Goal: Task Accomplishment & Management: Manage account settings

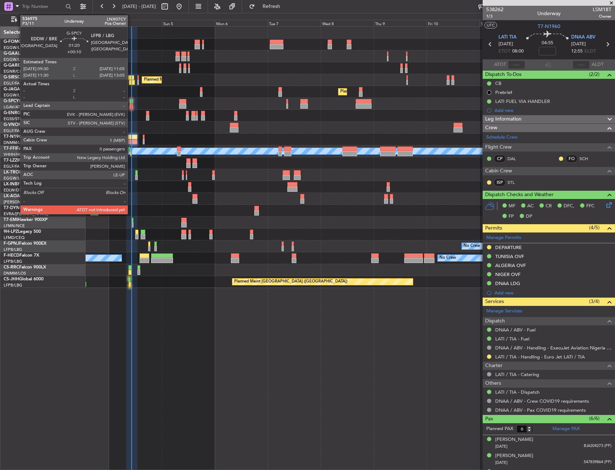
click at [131, 102] on div at bounding box center [131, 101] width 4 height 5
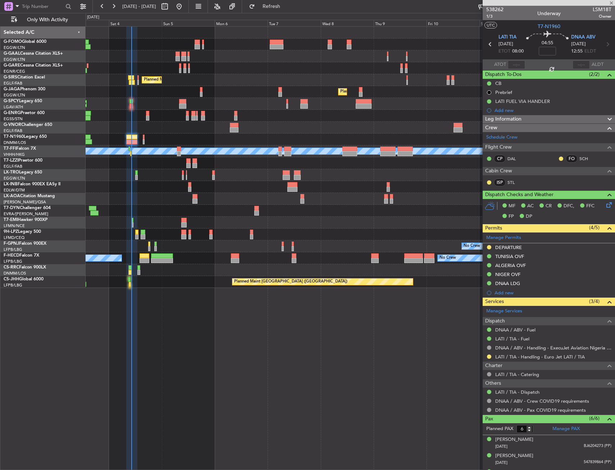
type input "+00:10"
type input "0"
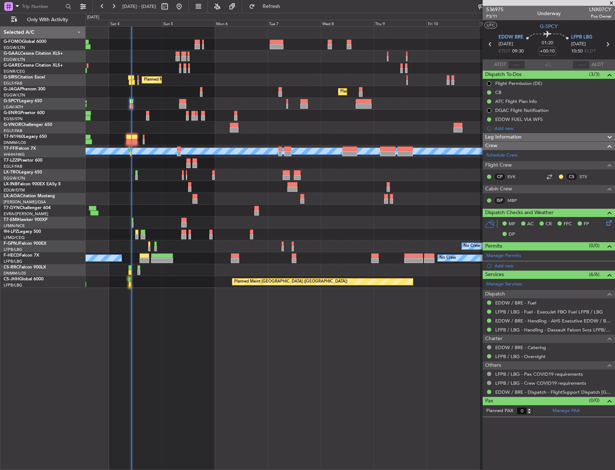
click at [223, 368] on div "Owner No Crew AOG Maint [GEOGRAPHIC_DATA] Owner Planned [GEOGRAPHIC_DATA] Plann…" at bounding box center [350, 247] width 529 height 443
click at [287, 4] on span "Refresh" at bounding box center [271, 6] width 30 height 5
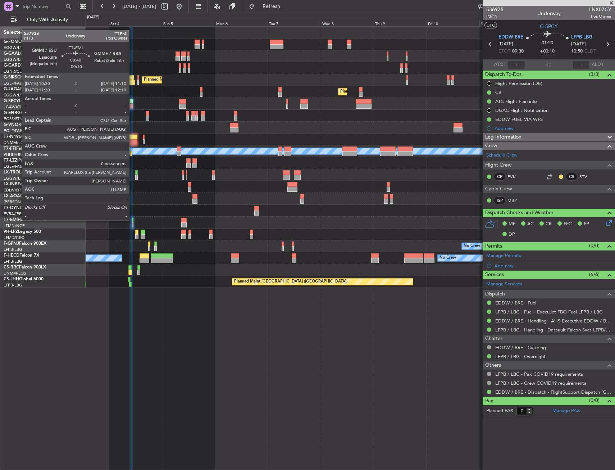
click at [132, 219] on div at bounding box center [133, 220] width 2 height 5
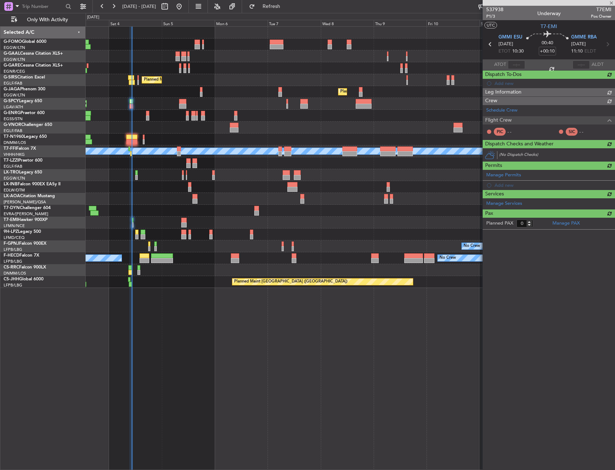
type input "-00:10"
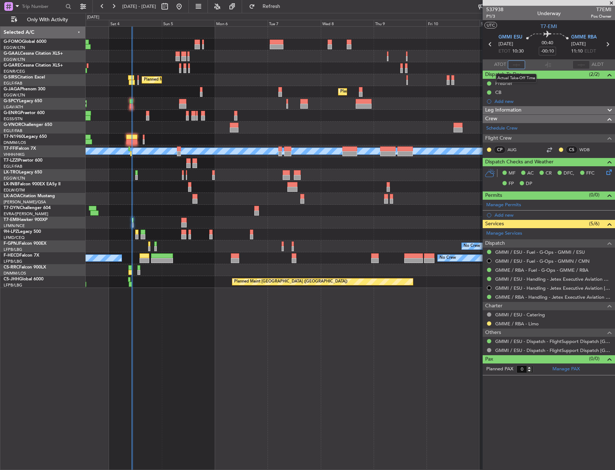
click at [512, 64] on input "text" at bounding box center [516, 64] width 17 height 9
click at [540, 61] on section "ATOT 1018 ALDT" at bounding box center [548, 64] width 132 height 11
type input "10:18"
click at [276, 6] on button "Refresh" at bounding box center [267, 7] width 43 height 12
drag, startPoint x: 194, startPoint y: 90, endPoint x: 190, endPoint y: 91, distance: 4.3
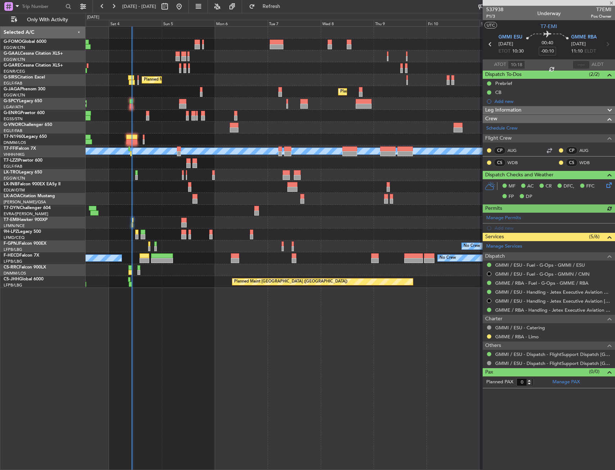
click at [145, 87] on div "Planned Maint [GEOGRAPHIC_DATA] ([GEOGRAPHIC_DATA])" at bounding box center [350, 92] width 529 height 12
click at [184, 188] on div "Planned Maint [GEOGRAPHIC_DATA]" at bounding box center [350, 187] width 529 height 12
click at [187, 186] on div "Planned Maint [GEOGRAPHIC_DATA]" at bounding box center [350, 187] width 529 height 12
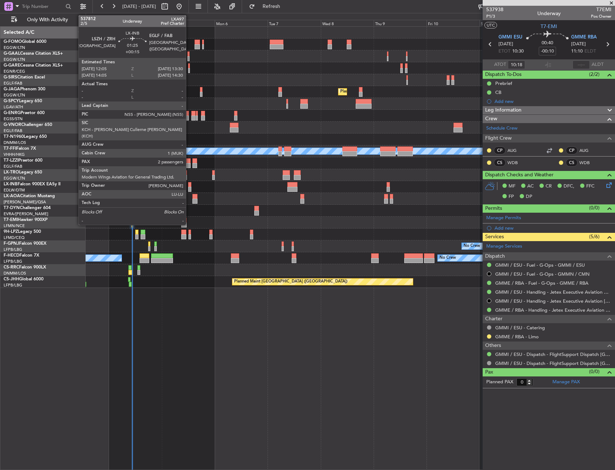
click at [189, 183] on div at bounding box center [189, 184] width 3 height 5
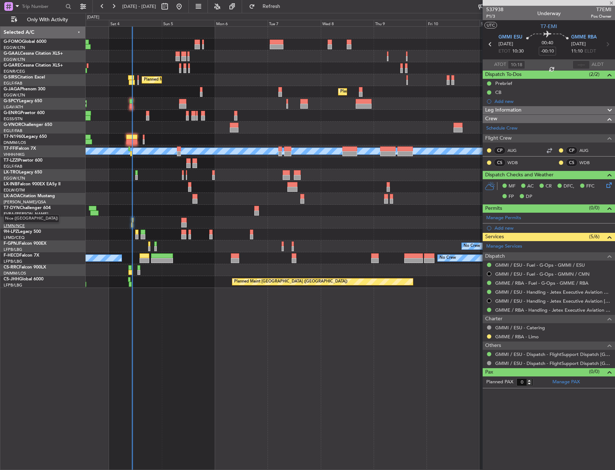
type input "+00:15"
type input "2"
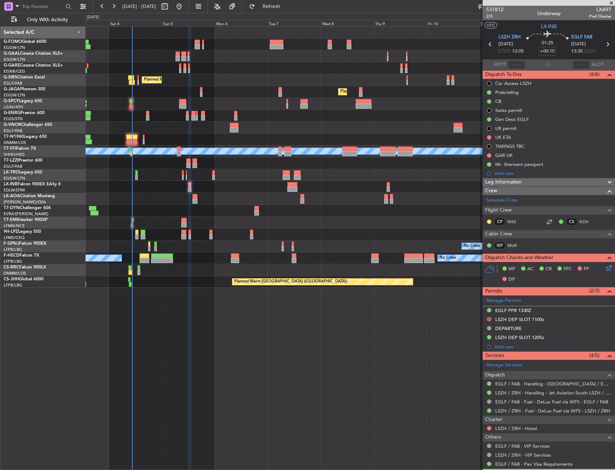
drag, startPoint x: 534, startPoint y: 337, endPoint x: 548, endPoint y: 341, distance: 15.0
click at [534, 337] on div "LSZH DEP SLOT 1205z" at bounding box center [519, 337] width 49 height 6
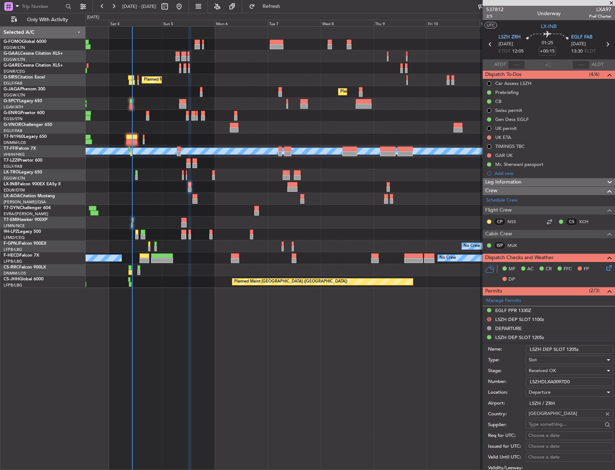
drag, startPoint x: 568, startPoint y: 348, endPoint x: 574, endPoint y: 348, distance: 5.8
click at [574, 348] on input "LSZH DEP SLOT 1205z" at bounding box center [569, 349] width 87 height 9
type input "LSZH DEP SLOT 1145z"
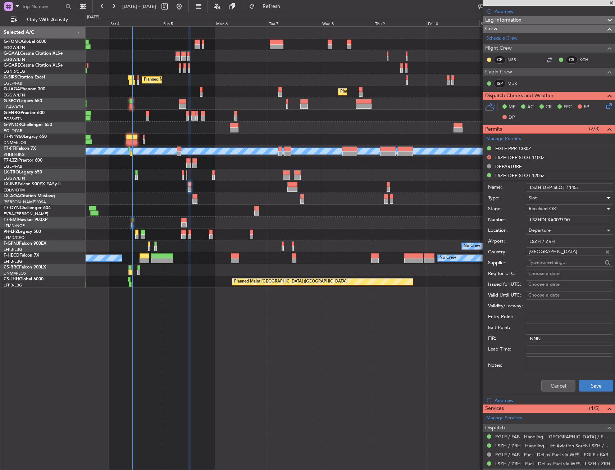
scroll to position [180, 0]
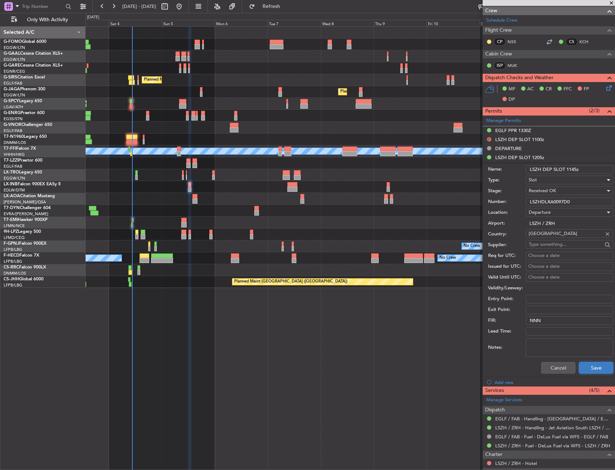
click at [585, 369] on button "Save" at bounding box center [596, 368] width 34 height 12
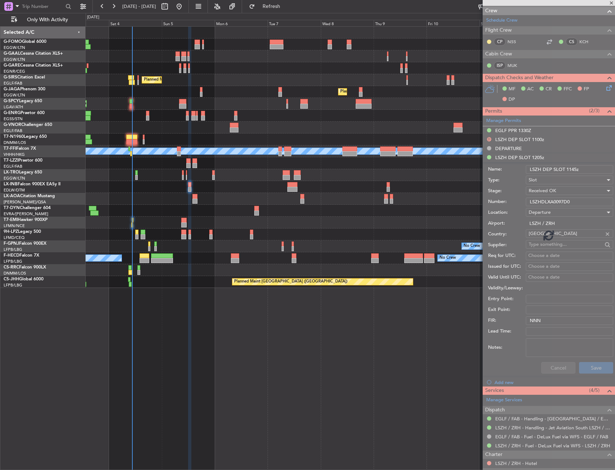
scroll to position [51, 0]
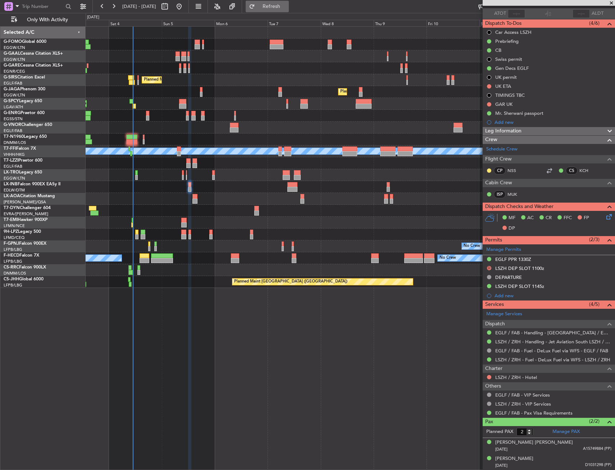
click at [282, 4] on button "Refresh" at bounding box center [267, 7] width 43 height 12
click at [198, 122] on div at bounding box center [350, 128] width 529 height 12
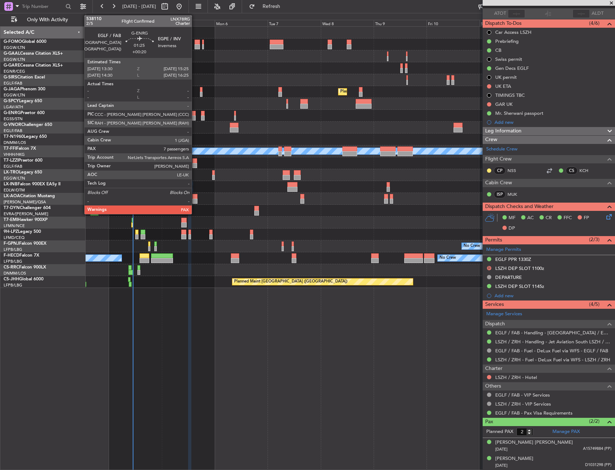
click at [195, 119] on div at bounding box center [193, 117] width 4 height 5
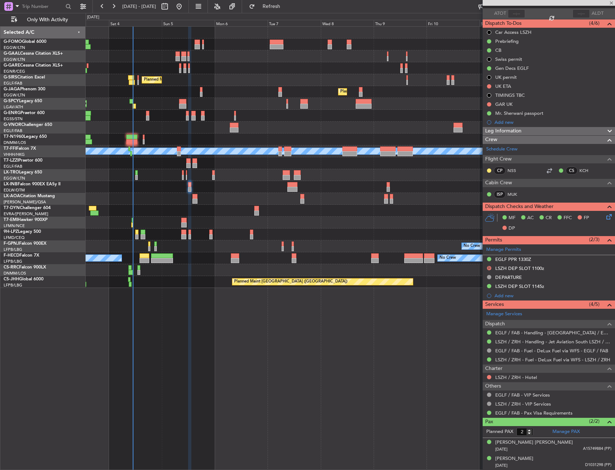
type input "+00:20"
type input "7"
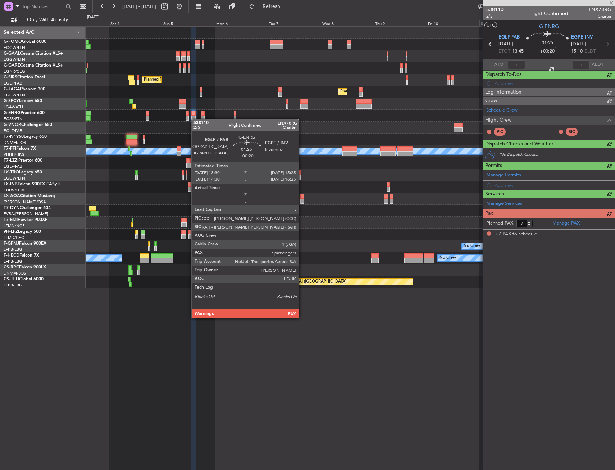
scroll to position [0, 0]
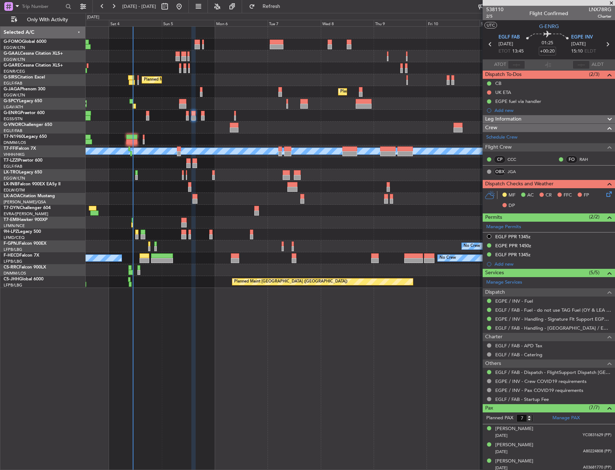
click at [282, 139] on div at bounding box center [350, 139] width 529 height 12
click at [230, 163] on div "Owner No Crew AOG Maint [GEOGRAPHIC_DATA] Owner Planned [GEOGRAPHIC_DATA] Plann…" at bounding box center [350, 157] width 529 height 261
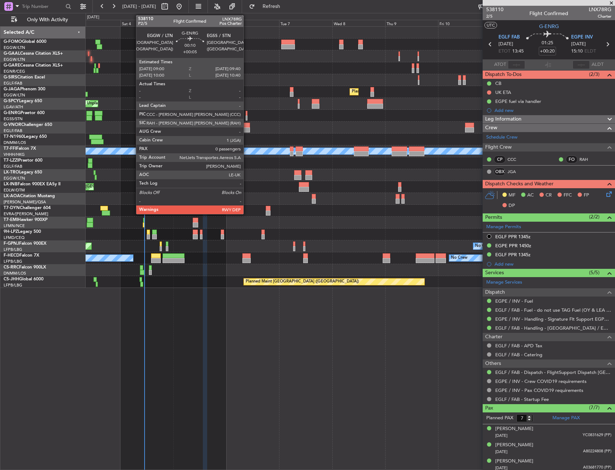
click at [247, 113] on div at bounding box center [247, 113] width 2 height 5
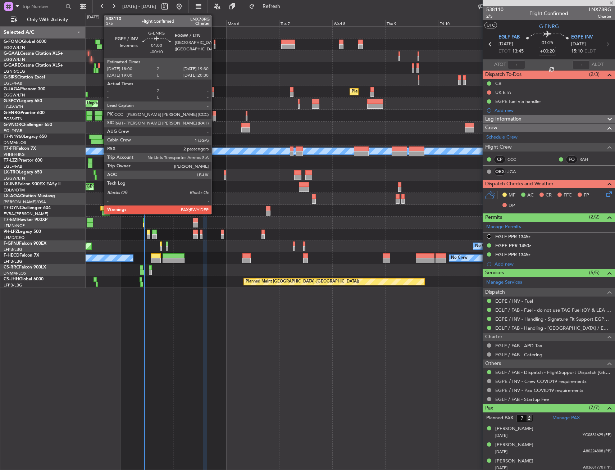
type input "+00:05"
type input "0"
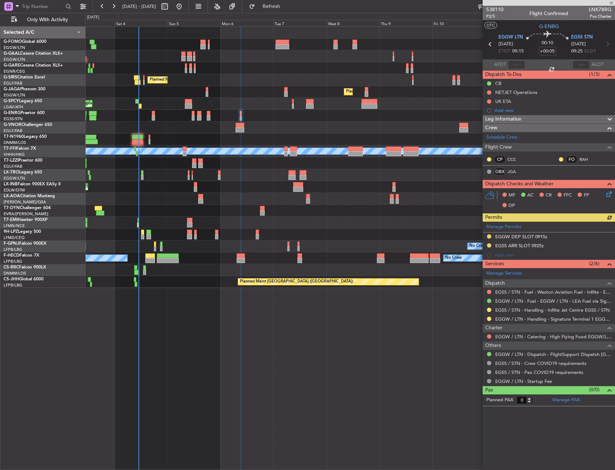
click at [237, 107] on div "Unplanned Maint [GEOGRAPHIC_DATA] Planned Maint [GEOGRAPHIC_DATA]" at bounding box center [350, 104] width 529 height 12
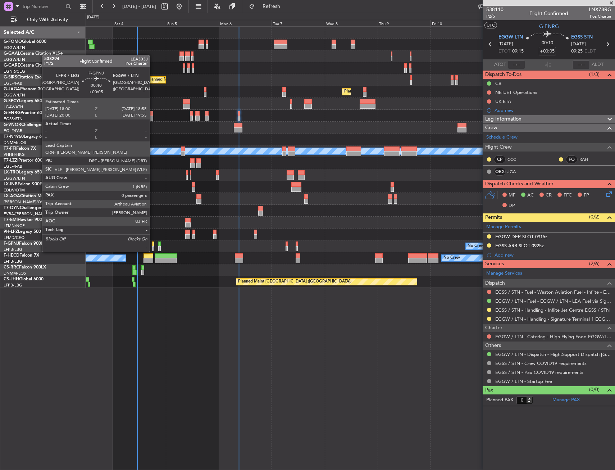
click at [153, 244] on div at bounding box center [153, 243] width 2 height 5
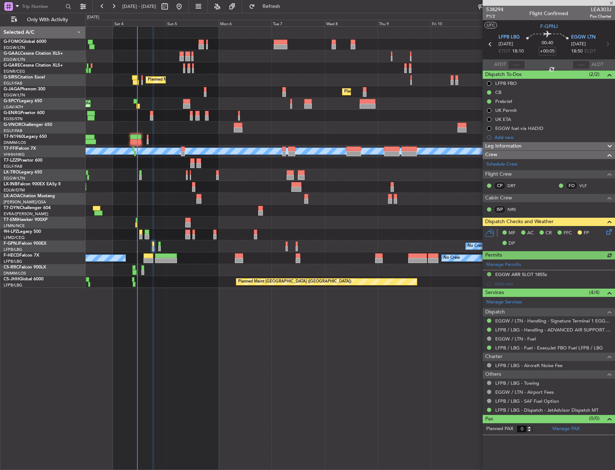
click at [338, 327] on div "Owner No Crew AOG Maint [GEOGRAPHIC_DATA] Owner Planned [GEOGRAPHIC_DATA] Plann…" at bounding box center [350, 247] width 529 height 443
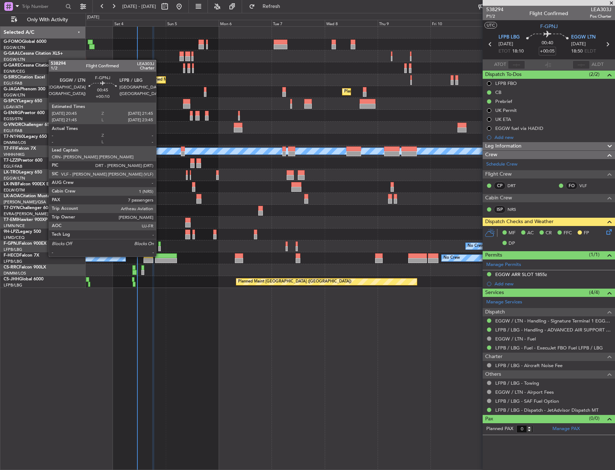
click at [159, 249] on div at bounding box center [159, 248] width 3 height 5
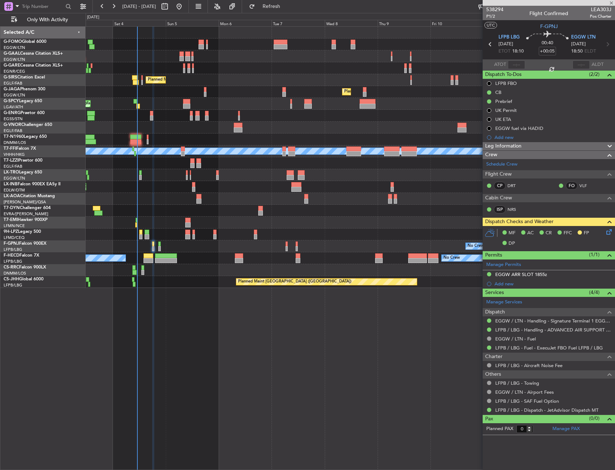
type input "+00:10"
type input "7"
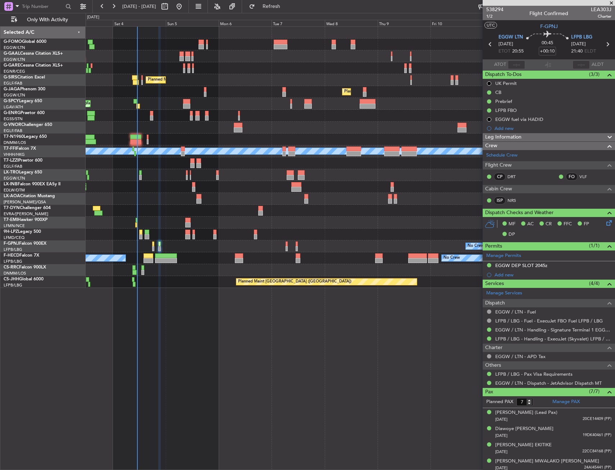
click at [533, 176] on div "CP DRT FO VLF" at bounding box center [548, 177] width 129 height 12
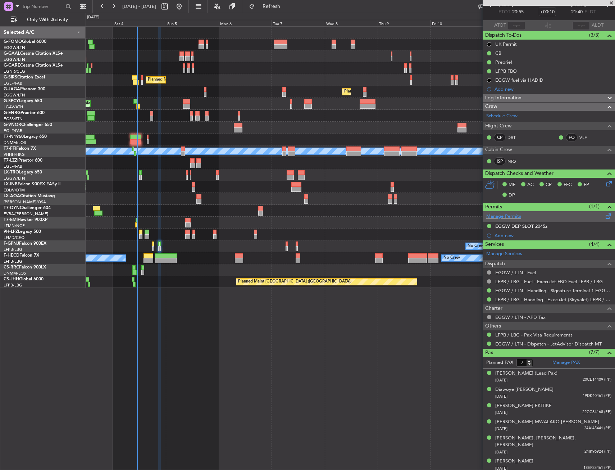
scroll to position [51, 0]
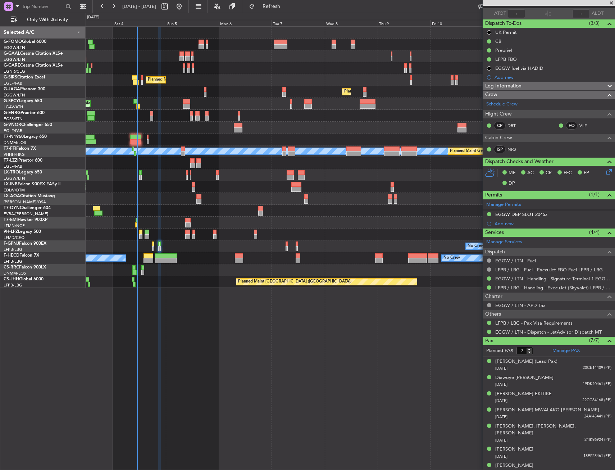
click at [186, 173] on div "Planned Maint Riga (Riga Intl) A/C Unavailable" at bounding box center [350, 175] width 529 height 12
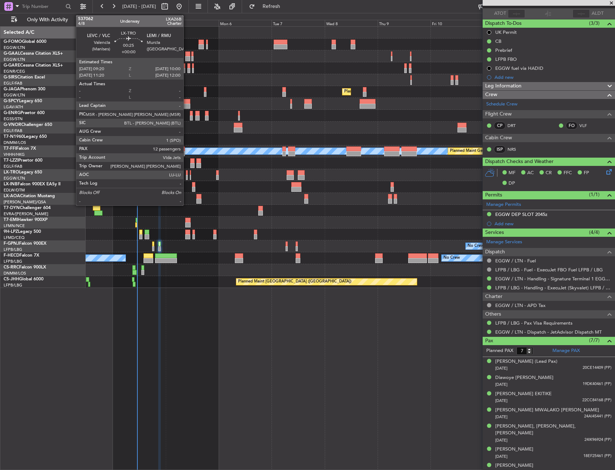
click at [187, 173] on div at bounding box center [187, 172] width 2 height 5
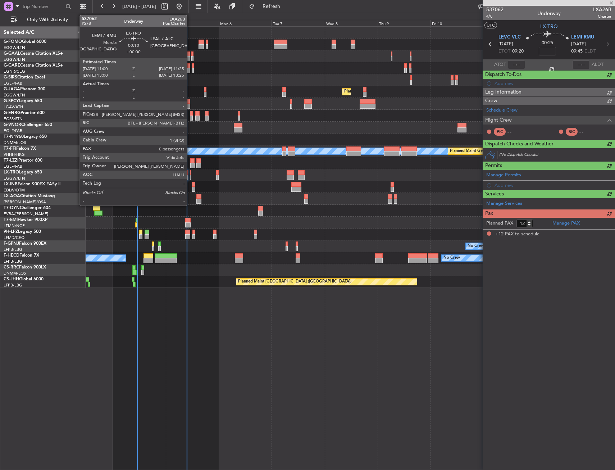
scroll to position [0, 0]
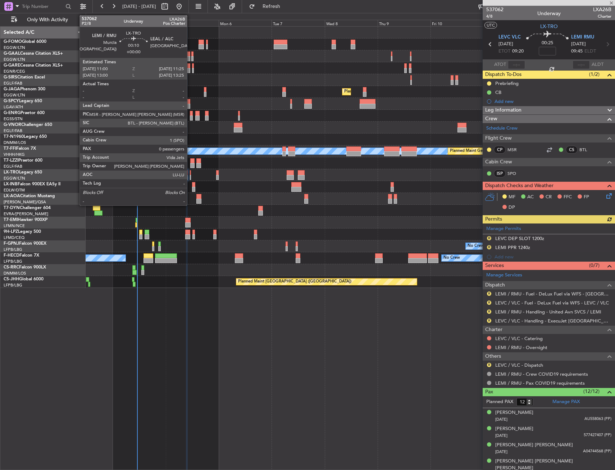
click at [190, 174] on div at bounding box center [190, 172] width 1 height 5
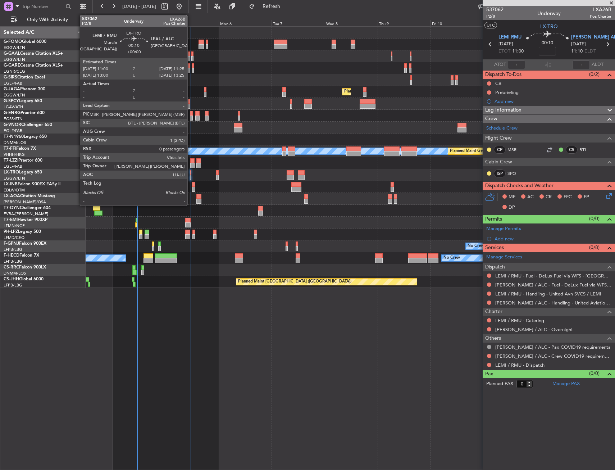
click at [190, 176] on div at bounding box center [190, 177] width 1 height 5
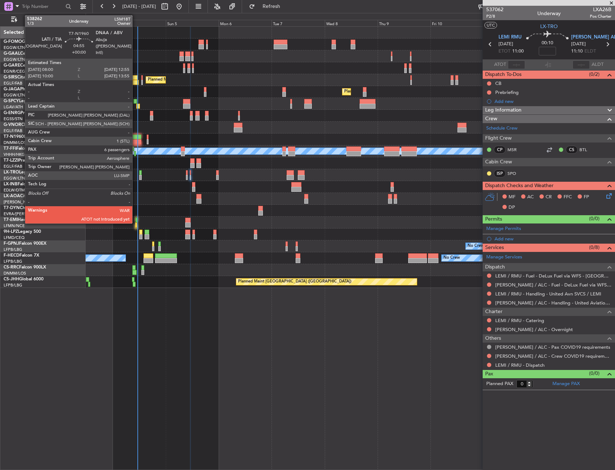
click at [136, 141] on div at bounding box center [135, 141] width 11 height 5
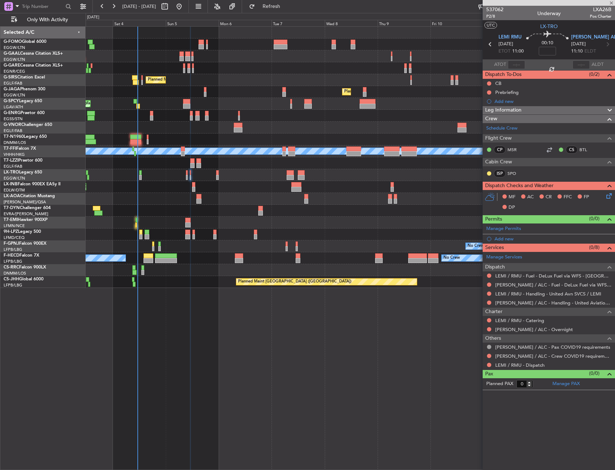
type input "6"
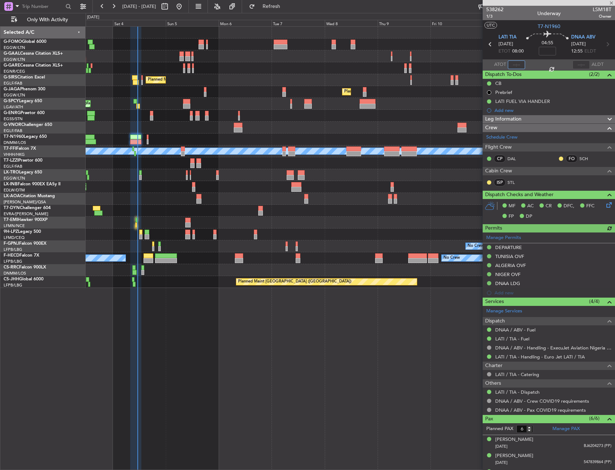
click at [515, 68] on input "text" at bounding box center [516, 64] width 17 height 9
click at [537, 66] on section "ATOT 1105 ALDT" at bounding box center [548, 64] width 132 height 11
type input "11:05"
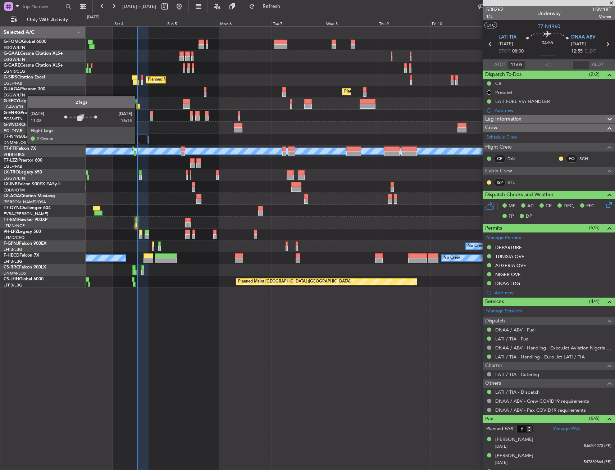
click at [142, 140] on div at bounding box center [142, 138] width 10 height 9
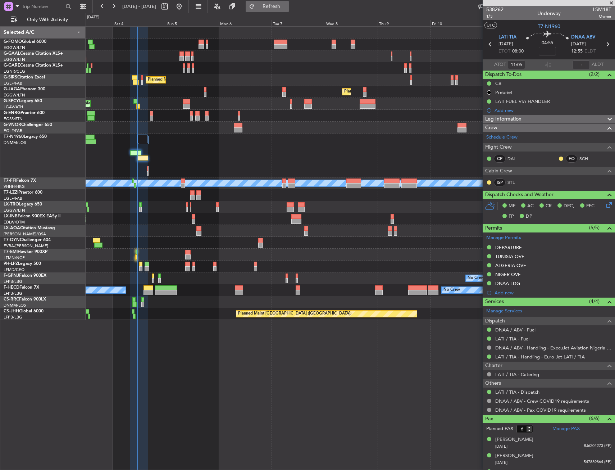
click at [287, 8] on span "Refresh" at bounding box center [271, 6] width 30 height 5
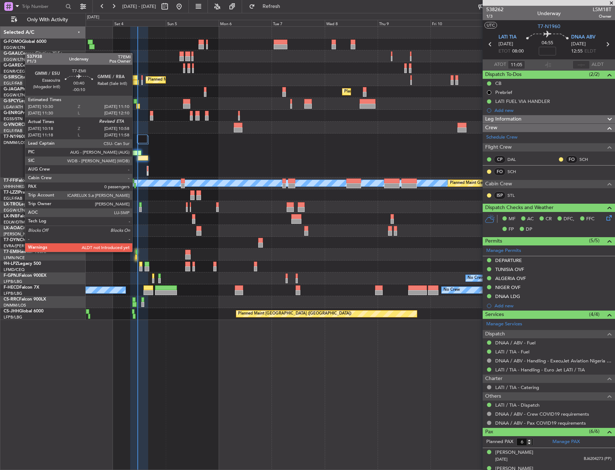
click at [136, 251] on div at bounding box center [137, 252] width 2 height 5
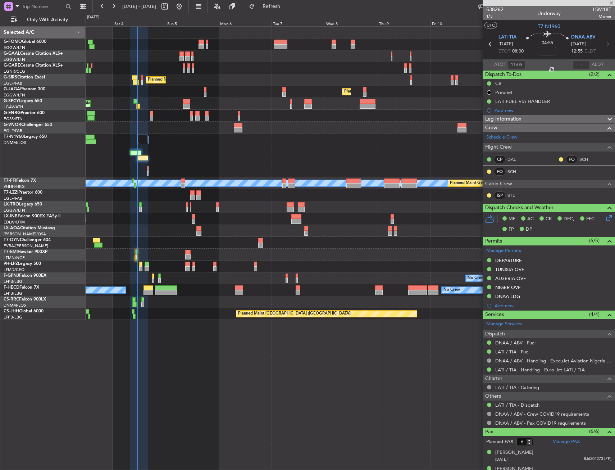
type input "-00:10"
type input "10:18"
type input "0"
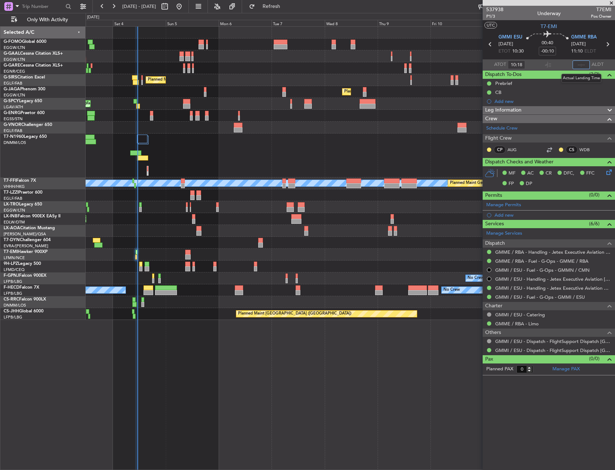
click at [579, 65] on input "text" at bounding box center [580, 64] width 17 height 9
click at [545, 65] on div at bounding box center [548, 64] width 9 height 9
type input "11:03"
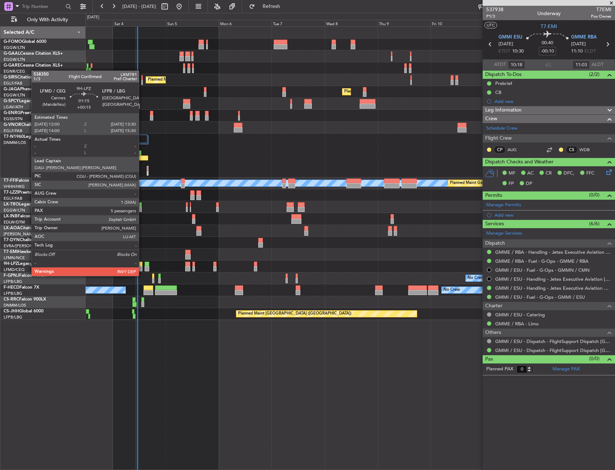
click at [142, 269] on div at bounding box center [141, 268] width 4 height 5
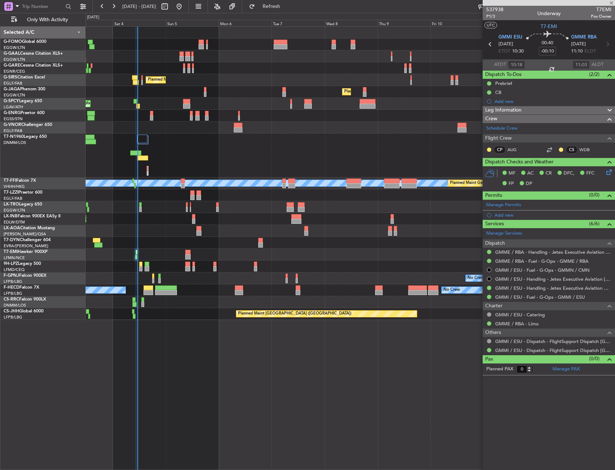
type input "+00:15"
type input "5"
